Goal: Find specific page/section: Find specific page/section

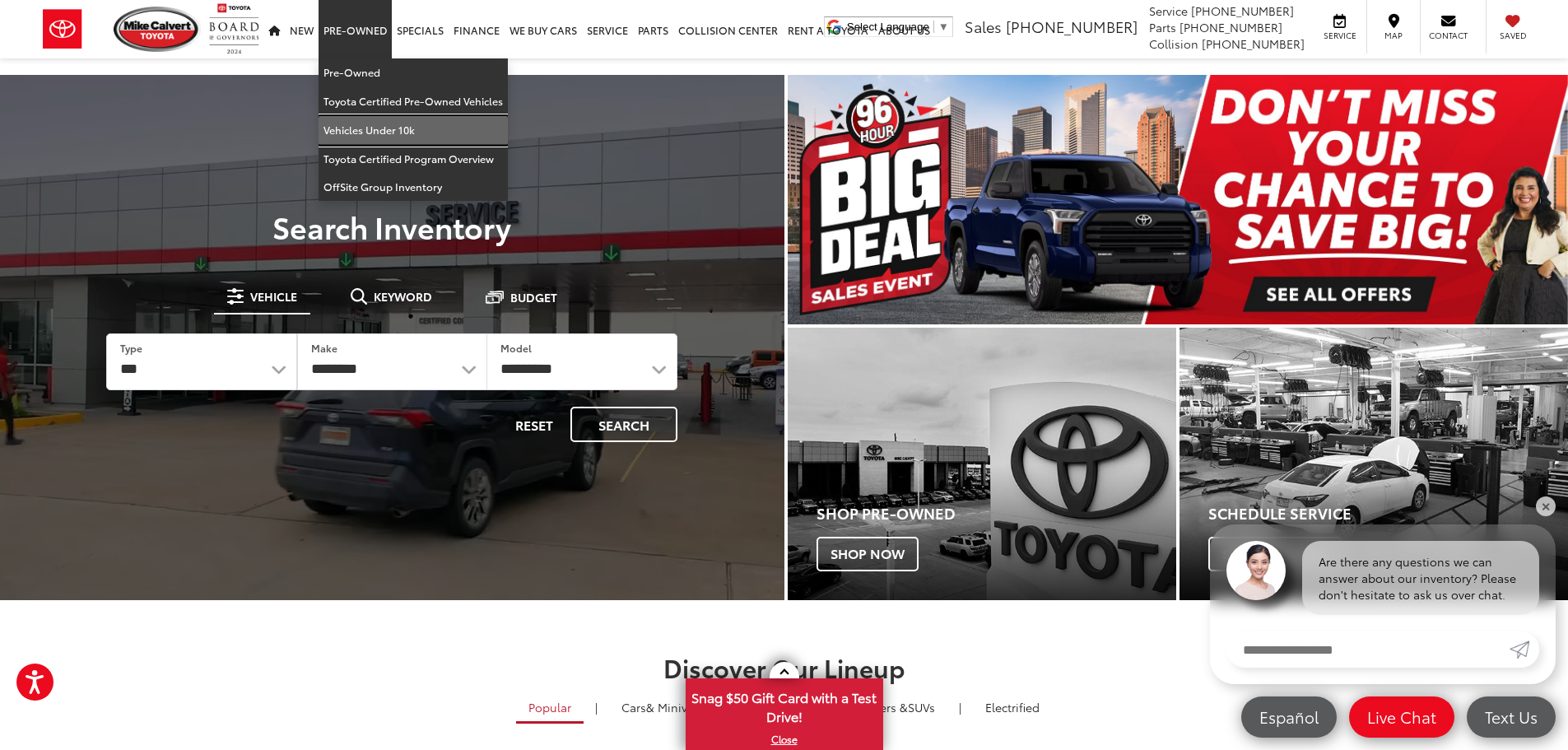
click at [362, 130] on link "Vehicles Under 10k" at bounding box center [413, 131] width 189 height 29
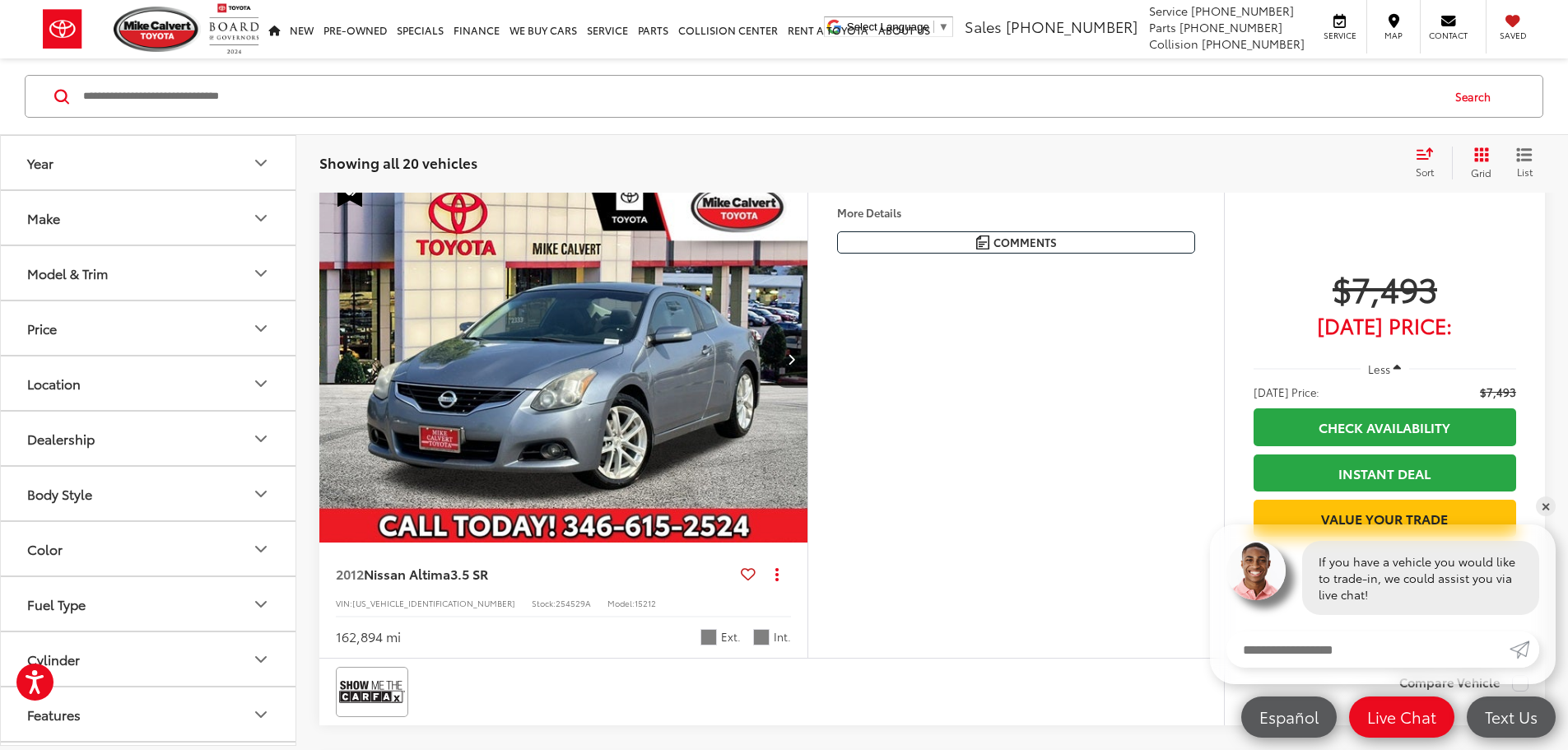
scroll to position [4470, 0]
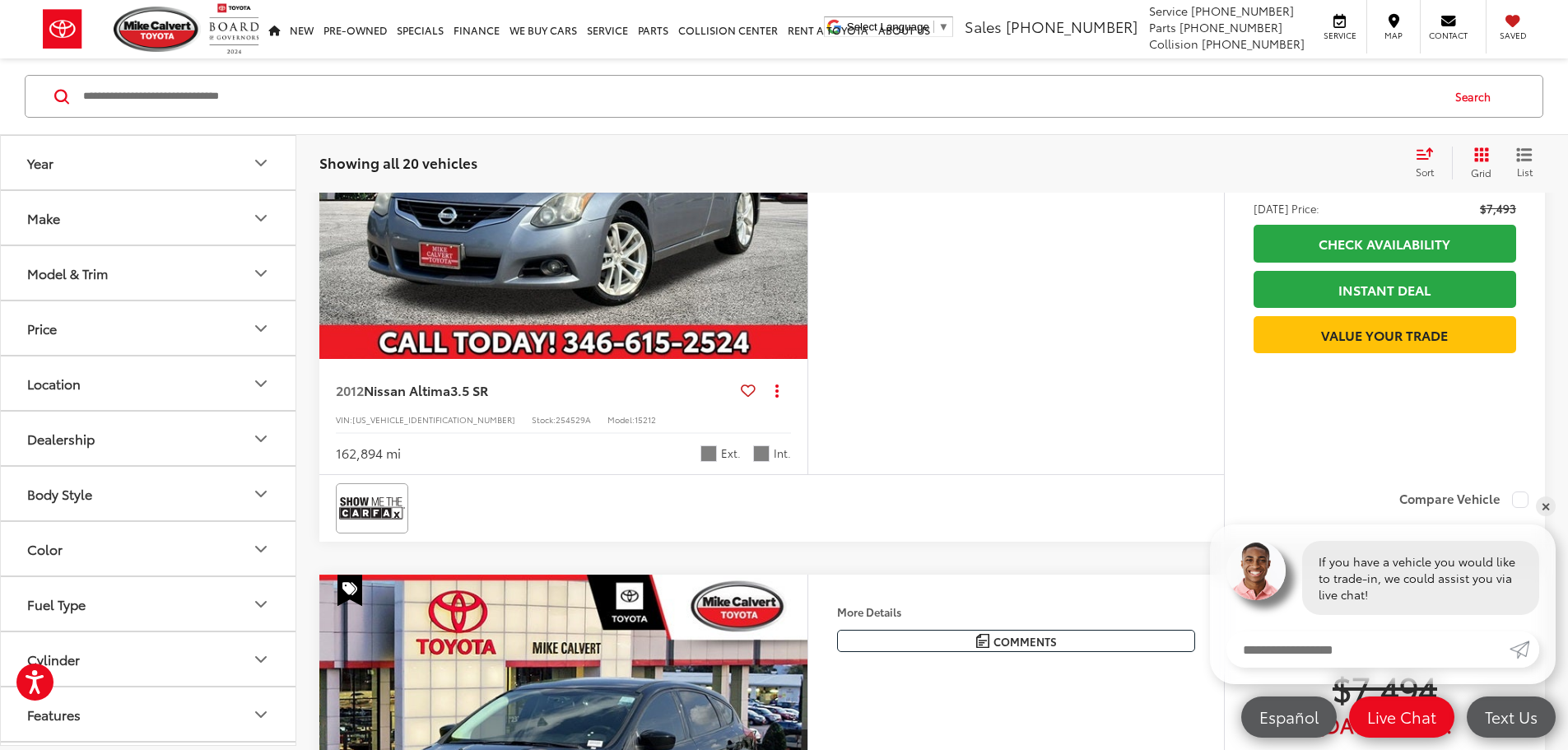
drag, startPoint x: 1580, startPoint y: 42, endPoint x: 1548, endPoint y: 434, distance: 393.3
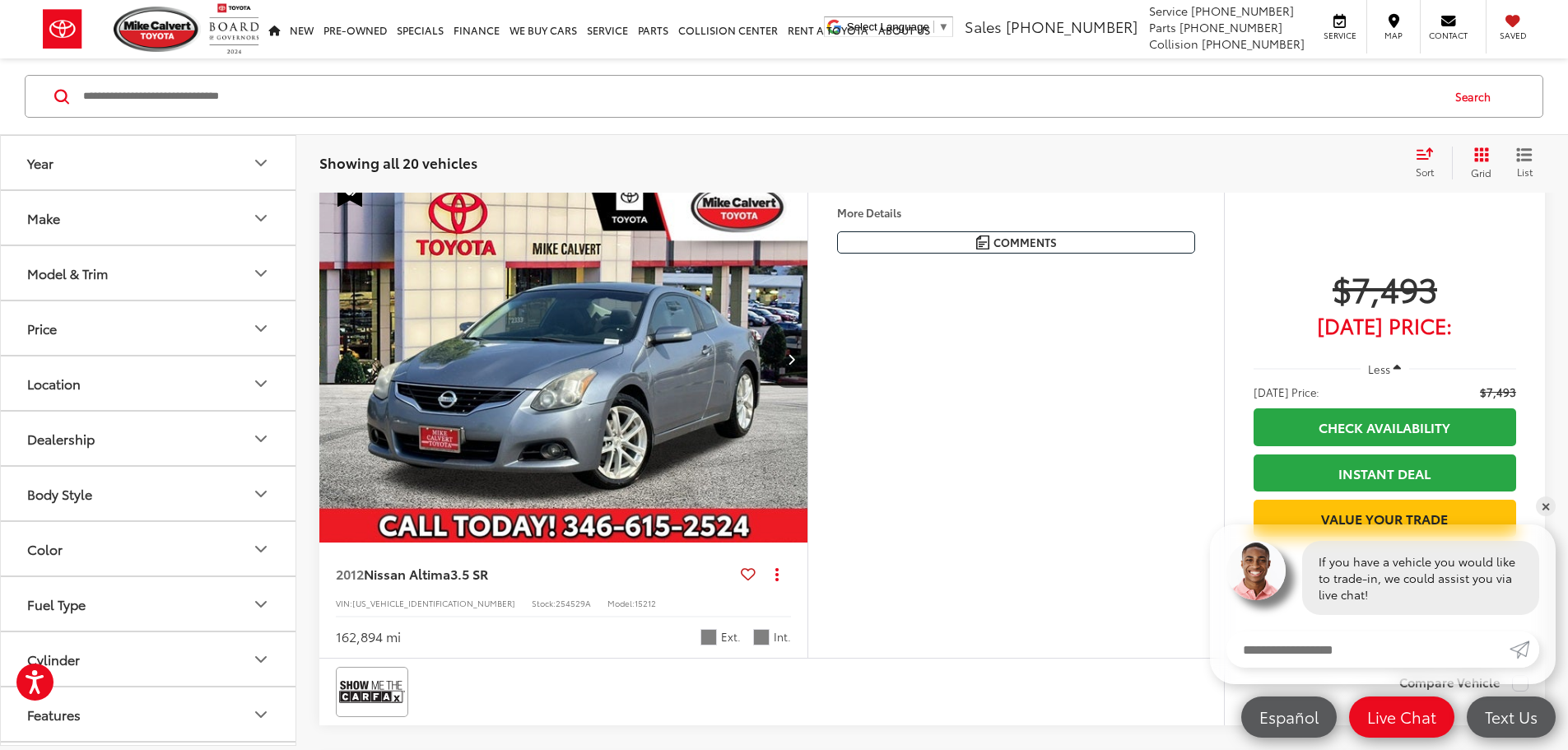
scroll to position [4296, 0]
